Goal: Task Accomplishment & Management: Manage account settings

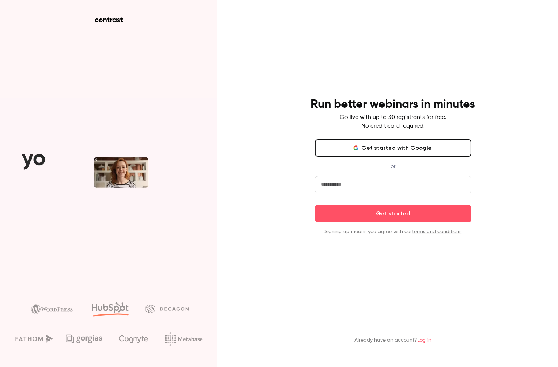
click at [421, 330] on div "Already have an account? Log in" at bounding box center [393, 329] width 188 height 40
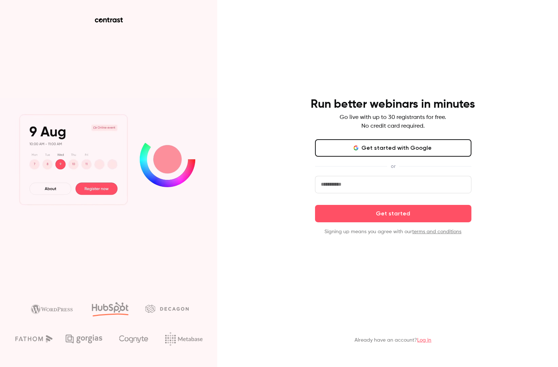
click at [421, 338] on link "Log in" at bounding box center [425, 339] width 14 height 5
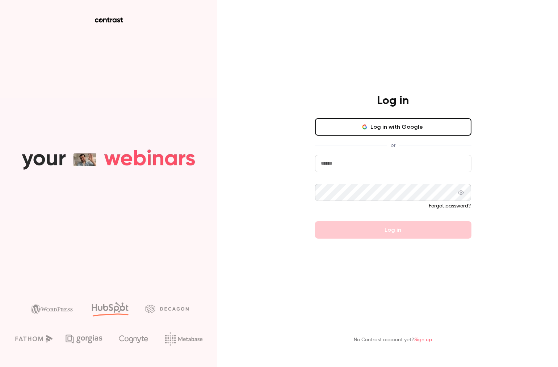
type input "**********"
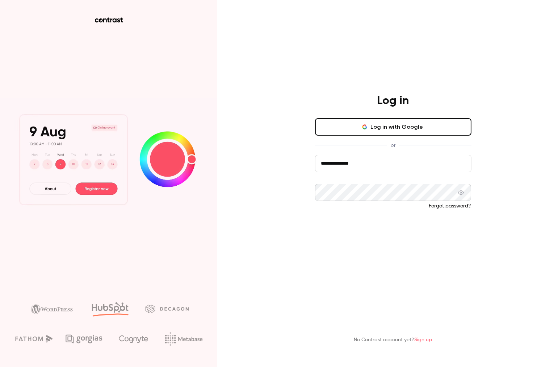
click at [399, 231] on button "Log in" at bounding box center [393, 229] width 156 height 17
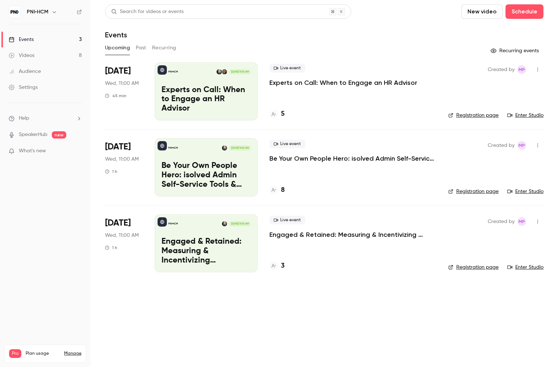
click at [313, 304] on main "Search for videos or events New video Schedule Events Upcoming Past Recurring R…" at bounding box center [325, 183] width 468 height 367
click at [134, 46] on div "Upcoming Past Recurring" at bounding box center [324, 48] width 439 height 12
click at [138, 46] on button "Past" at bounding box center [141, 48] width 11 height 12
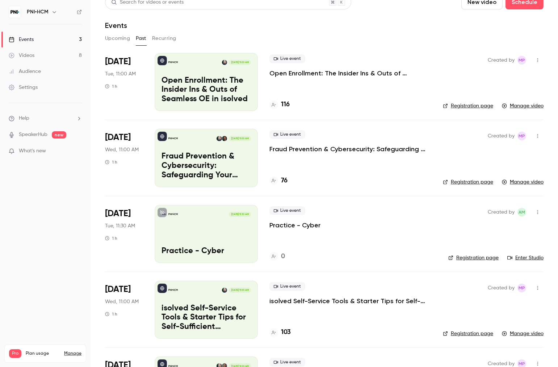
scroll to position [15, 0]
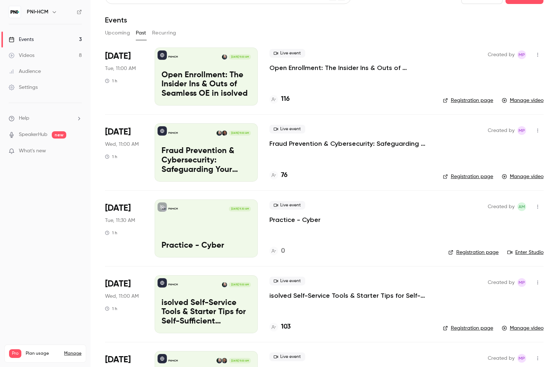
click at [527, 177] on link "Manage video" at bounding box center [523, 176] width 42 height 7
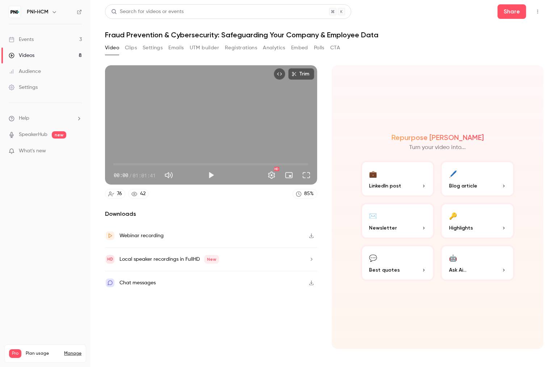
click at [227, 235] on div "Webinar recording" at bounding box center [211, 236] width 212 height 24
click at [314, 259] on icon "button" at bounding box center [312, 258] width 6 height 5
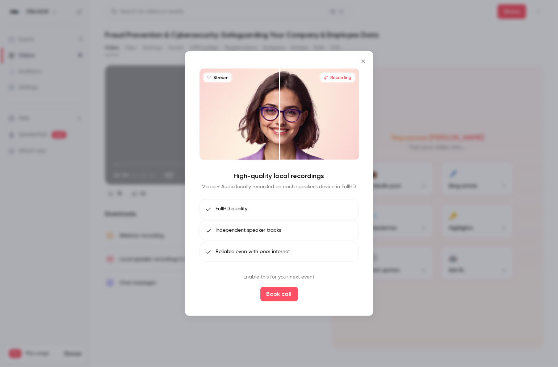
click at [363, 62] on icon "Close" at bounding box center [363, 61] width 9 height 6
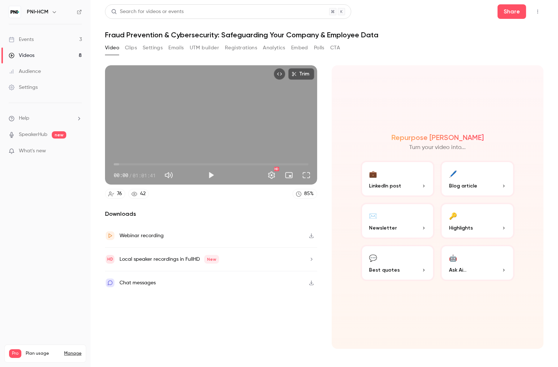
click at [46, 148] on span "What's new" at bounding box center [32, 151] width 27 height 8
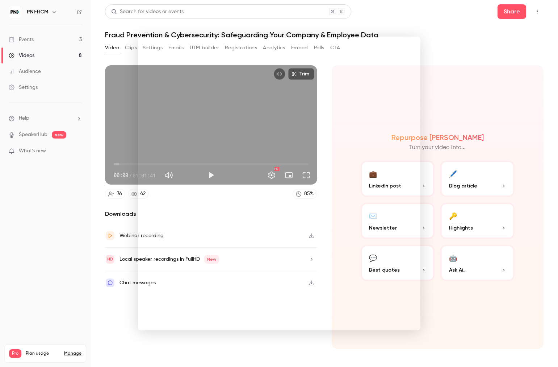
click at [75, 237] on div at bounding box center [279, 183] width 558 height 367
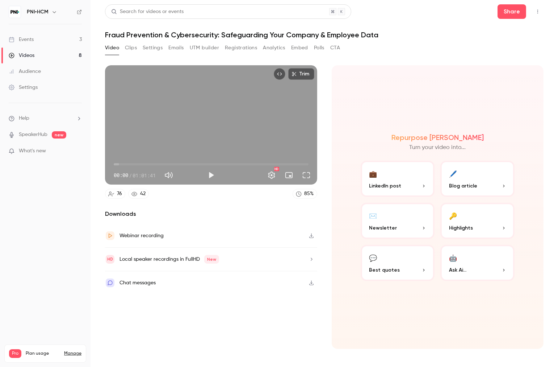
click at [393, 175] on button "💼 LinkedIn post" at bounding box center [398, 178] width 74 height 36
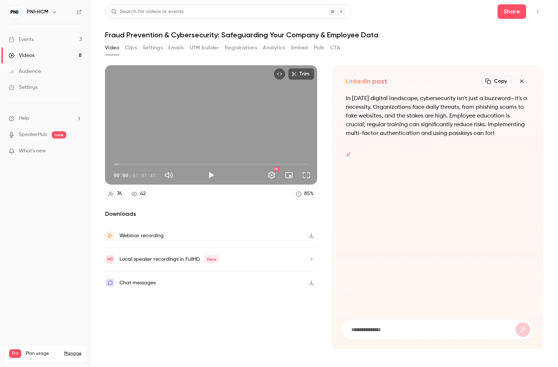
click at [135, 49] on button "Clips" at bounding box center [131, 48] width 12 height 12
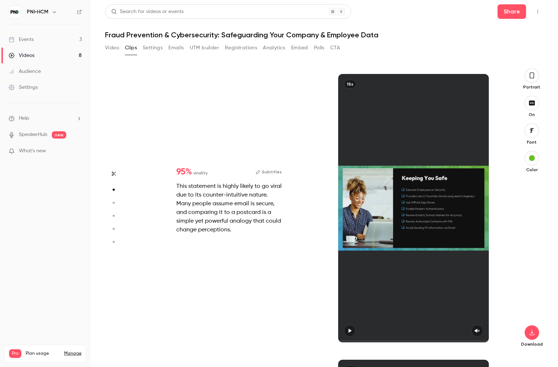
scroll to position [289, 0]
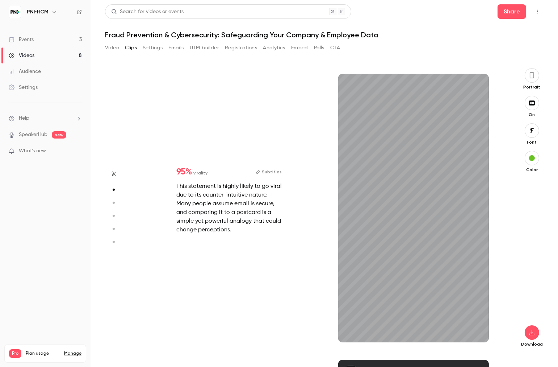
type input "*"
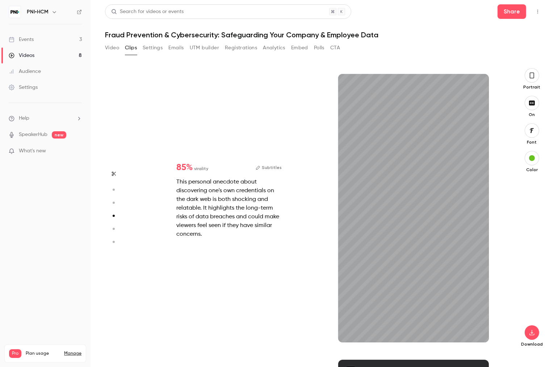
type input "*"
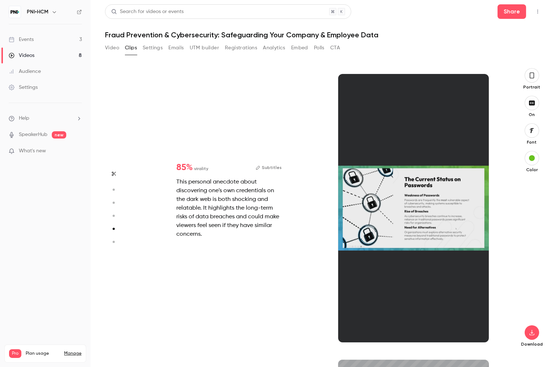
type input "*"
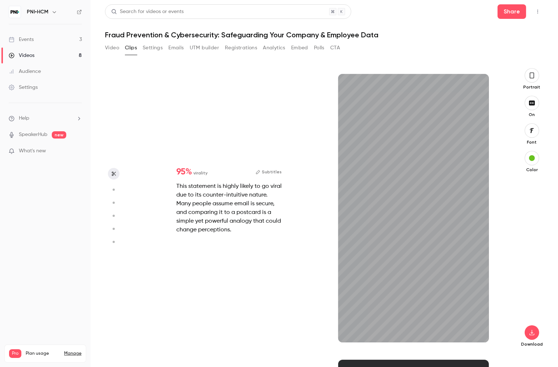
scroll to position [0, 0]
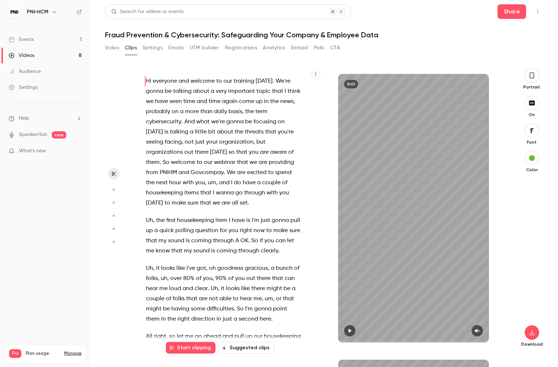
click at [152, 46] on button "Settings" at bounding box center [153, 48] width 20 height 12
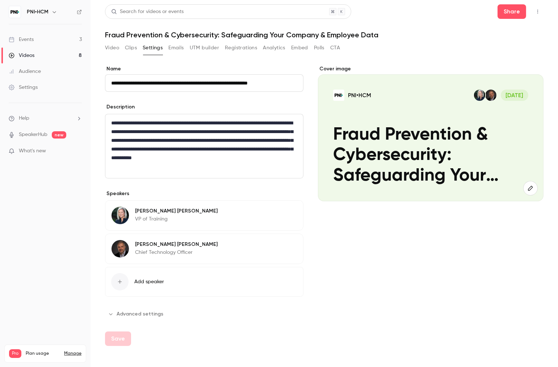
click at [120, 317] on button "Advanced settings" at bounding box center [136, 314] width 63 height 12
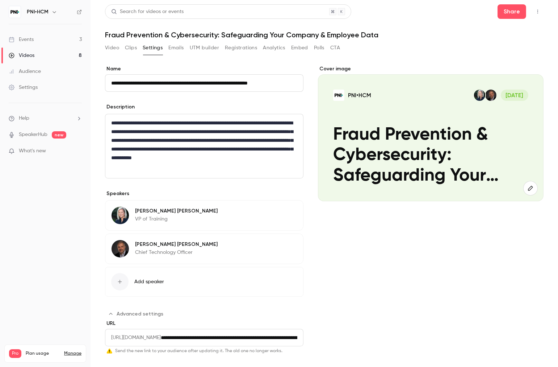
click at [169, 49] on button "Emails" at bounding box center [175, 48] width 15 height 12
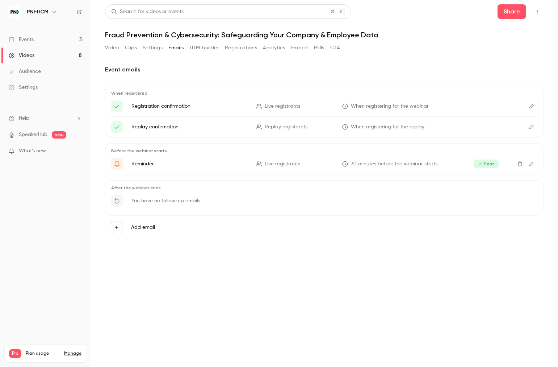
click at [209, 51] on button "UTM builder" at bounding box center [204, 48] width 29 height 12
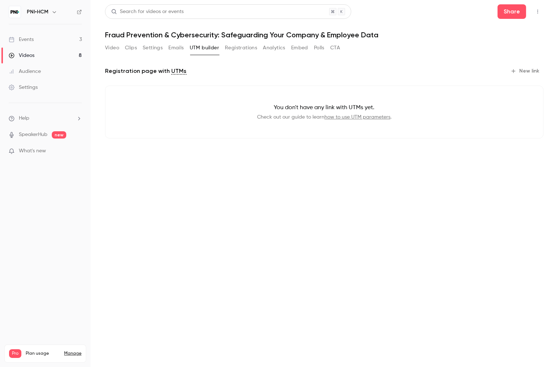
click at [239, 53] on button "Registrations" at bounding box center [241, 48] width 32 height 12
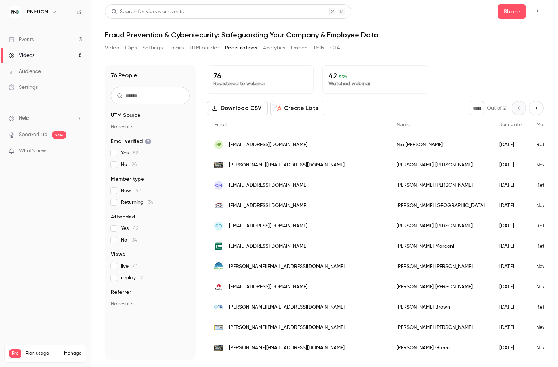
click at [275, 50] on button "Analytics" at bounding box center [274, 48] width 22 height 12
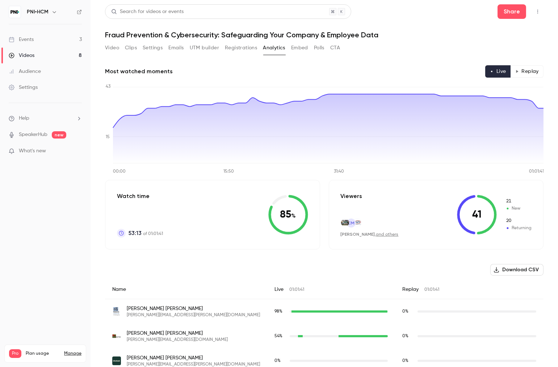
click at [304, 50] on button "Embed" at bounding box center [299, 48] width 17 height 12
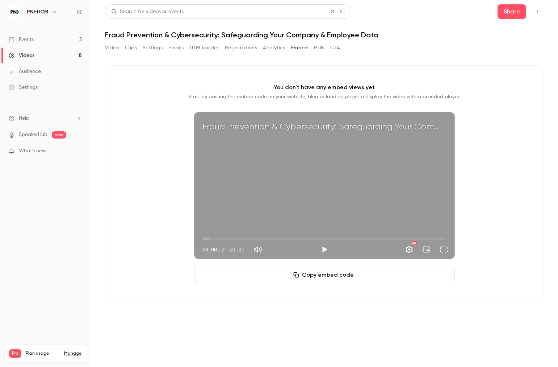
click at [316, 50] on button "Polls" at bounding box center [319, 48] width 11 height 12
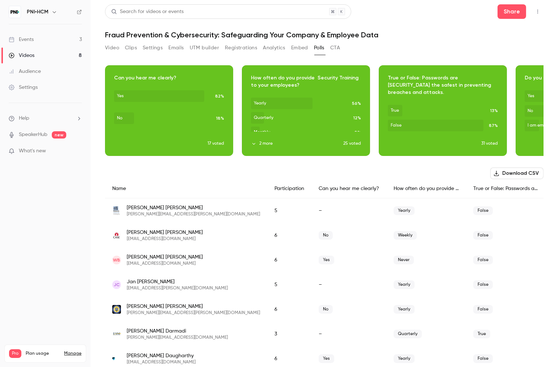
click at [338, 50] on button "CTA" at bounding box center [335, 48] width 10 height 12
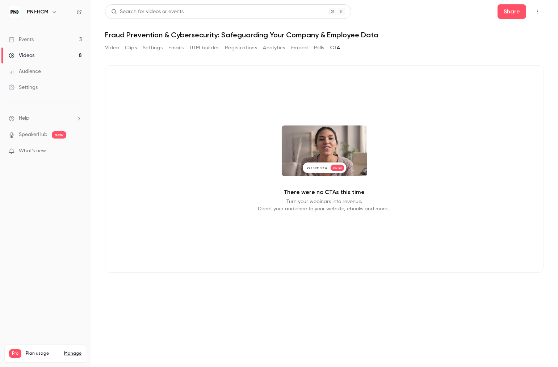
click at [114, 43] on button "Video" at bounding box center [112, 48] width 14 height 12
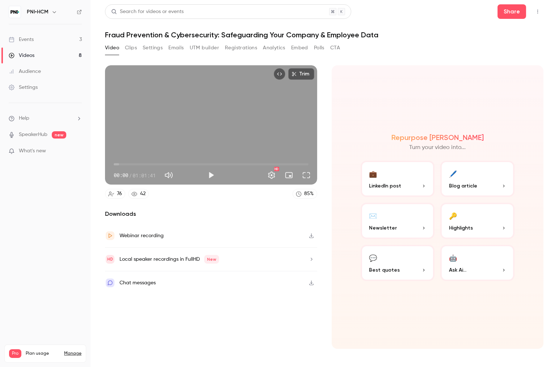
click at [130, 48] on button "Clips" at bounding box center [131, 48] width 12 height 12
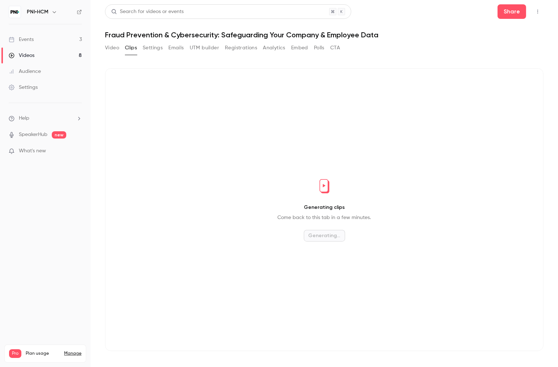
click at [107, 48] on button "Video" at bounding box center [112, 48] width 14 height 12
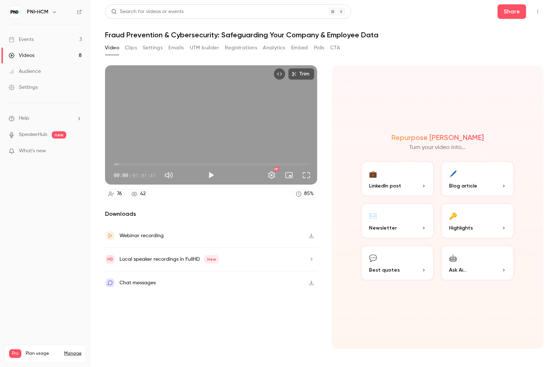
click at [60, 189] on nav "PNI•HCM Events 3 Videos 8 Audience Settings Help SpeakerHub new What's new Pro …" at bounding box center [45, 183] width 91 height 367
